Goal: Find contact information: Obtain details needed to contact an individual or organization

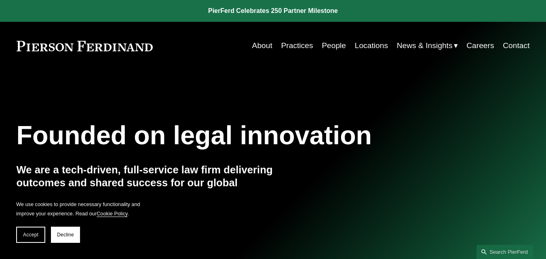
click at [524, 47] on link "Contact" at bounding box center [516, 45] width 27 height 15
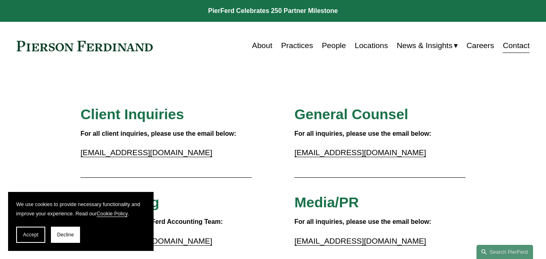
click at [375, 44] on link "Locations" at bounding box center [371, 45] width 33 height 15
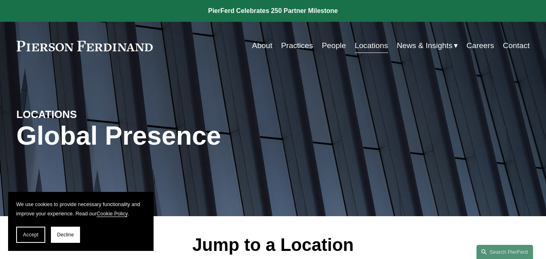
scroll to position [202, 0]
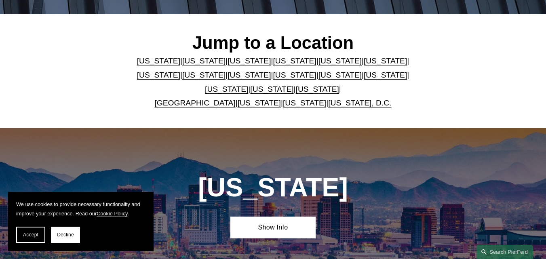
click at [295, 104] on link "[US_STATE]" at bounding box center [304, 103] width 43 height 8
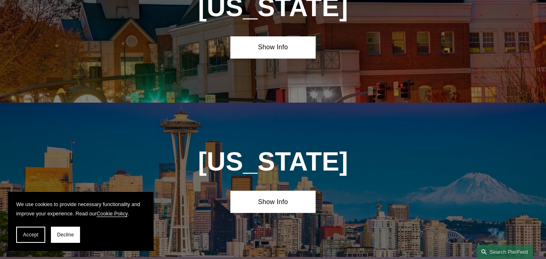
scroll to position [202, 0]
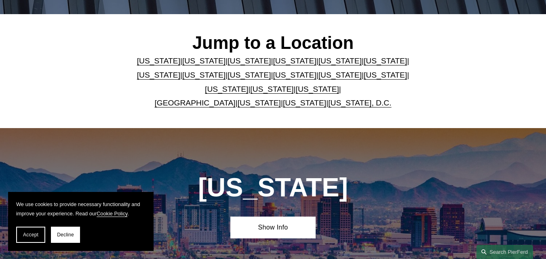
click at [279, 59] on link "[US_STATE]" at bounding box center [294, 61] width 43 height 8
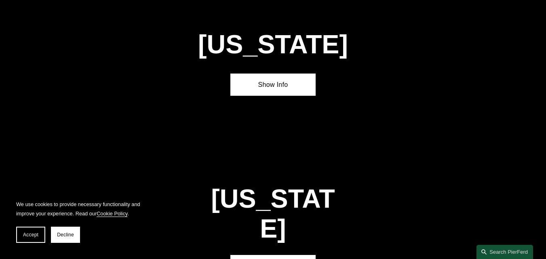
scroll to position [1004, 0]
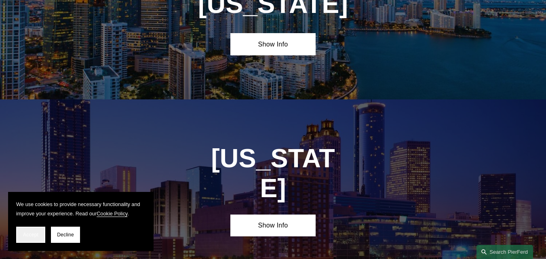
click at [34, 237] on span "Accept" at bounding box center [30, 235] width 15 height 6
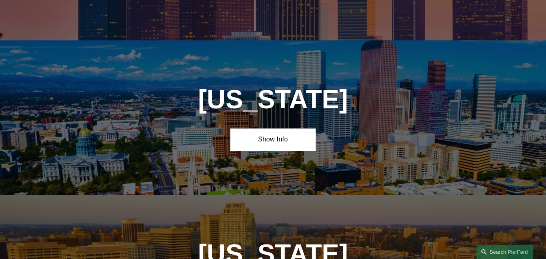
scroll to position [802, 0]
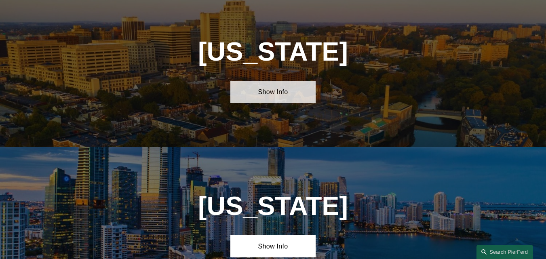
click at [260, 103] on link "Show Info" at bounding box center [274, 92] width 86 height 22
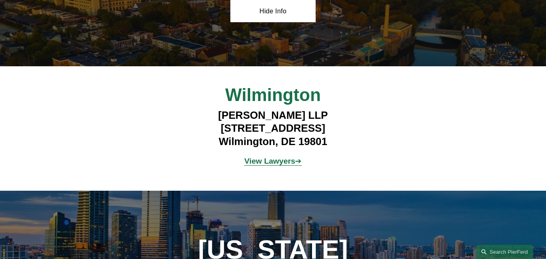
scroll to position [923, 0]
